Goal: Task Accomplishment & Management: Use online tool/utility

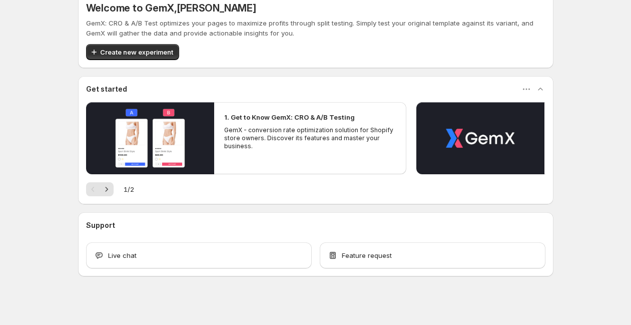
scroll to position [22, 0]
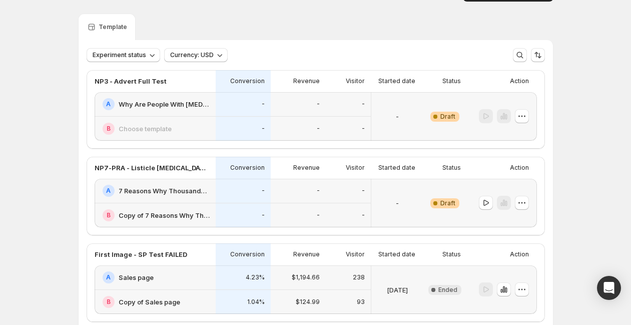
scroll to position [13, 0]
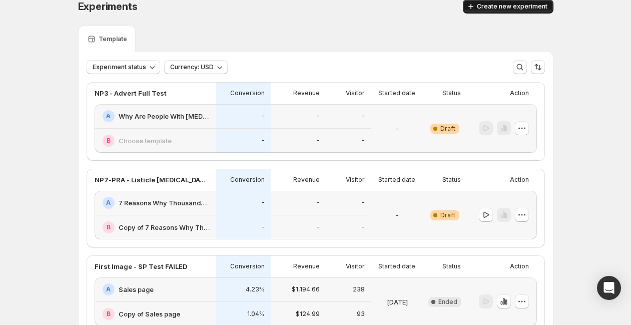
click at [494, 10] on span "Create new experiment" at bounding box center [512, 7] width 71 height 8
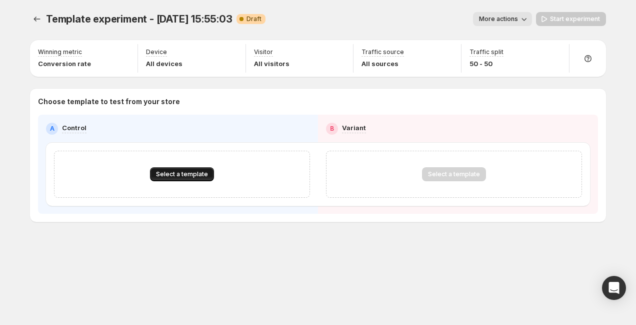
click at [175, 176] on span "Select a template" at bounding box center [182, 174] width 52 height 8
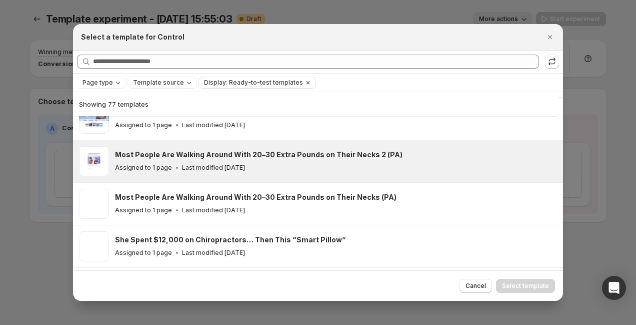
scroll to position [277, 0]
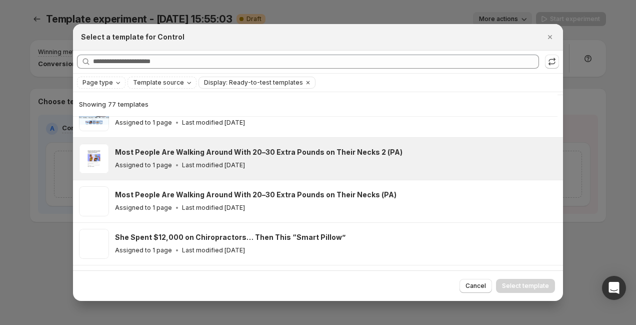
click at [213, 165] on p "Last modified [DATE]" at bounding box center [213, 165] width 63 height 8
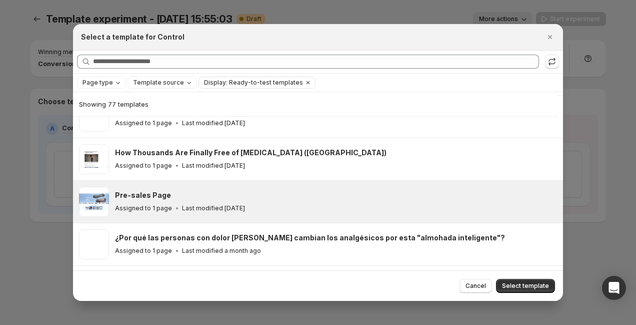
scroll to position [450, 0]
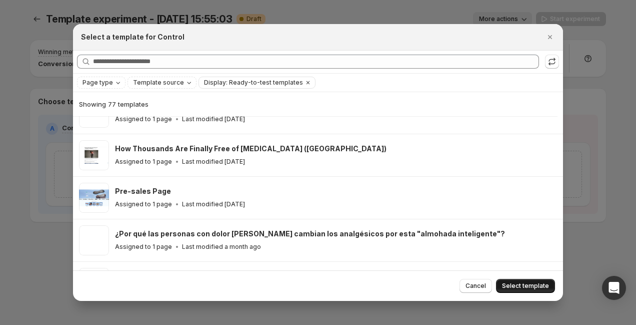
click at [521, 289] on span "Select template" at bounding box center [525, 286] width 47 height 8
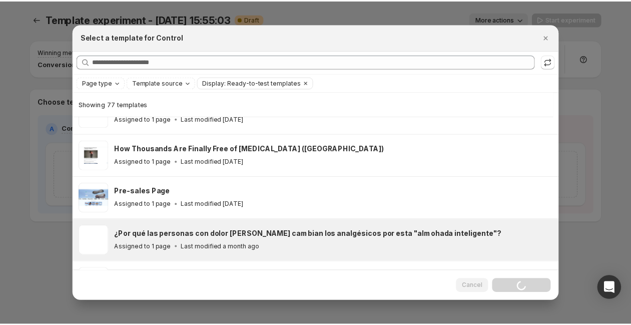
scroll to position [408, 0]
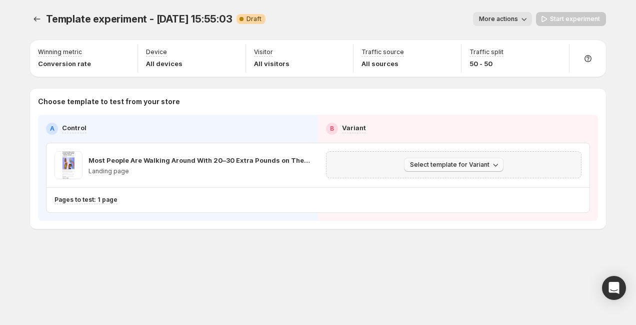
click at [475, 165] on span "Select template for Variant" at bounding box center [450, 165] width 80 height 8
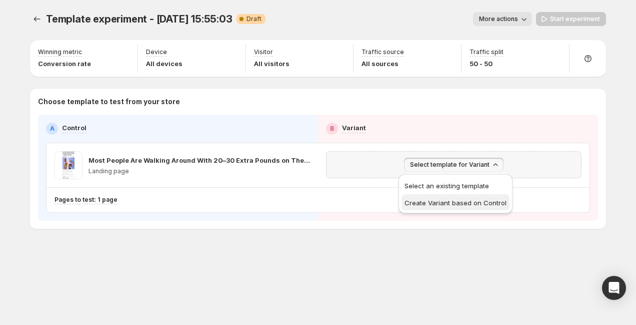
click at [442, 204] on span "Create Variant based on Control" at bounding box center [456, 203] width 102 height 8
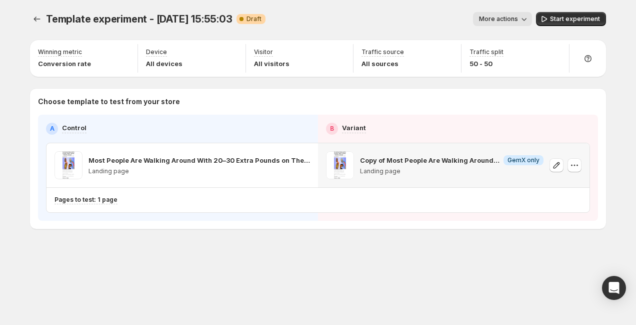
click at [517, 17] on span "More actions" at bounding box center [498, 19] width 39 height 8
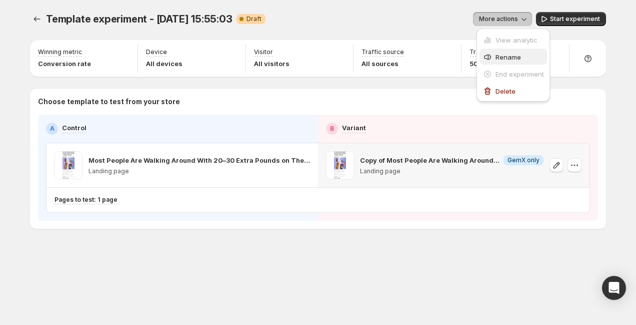
click at [503, 56] on span "Rename" at bounding box center [509, 57] width 26 height 8
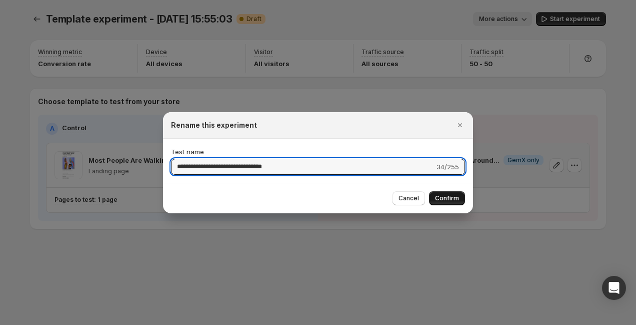
type input "**********"
click at [437, 199] on span "Confirm" at bounding box center [447, 198] width 24 height 8
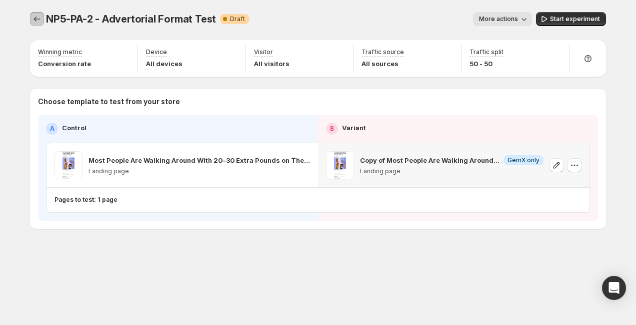
click at [31, 22] on button "Experiments" at bounding box center [37, 19] width 14 height 14
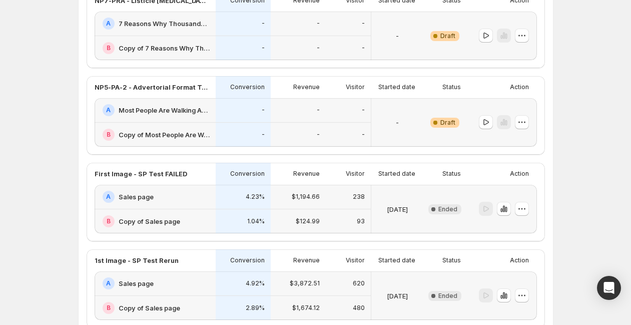
scroll to position [257, 0]
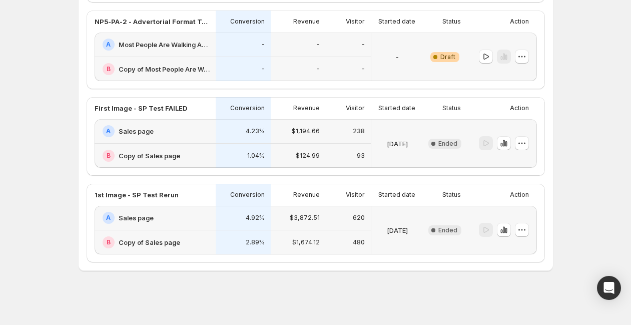
click at [179, 145] on div "B Copy of Sales page" at bounding box center [155, 156] width 121 height 24
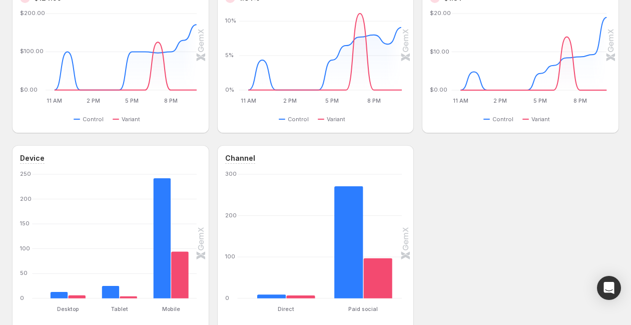
scroll to position [439, 0]
